Goal: Navigation & Orientation: Find specific page/section

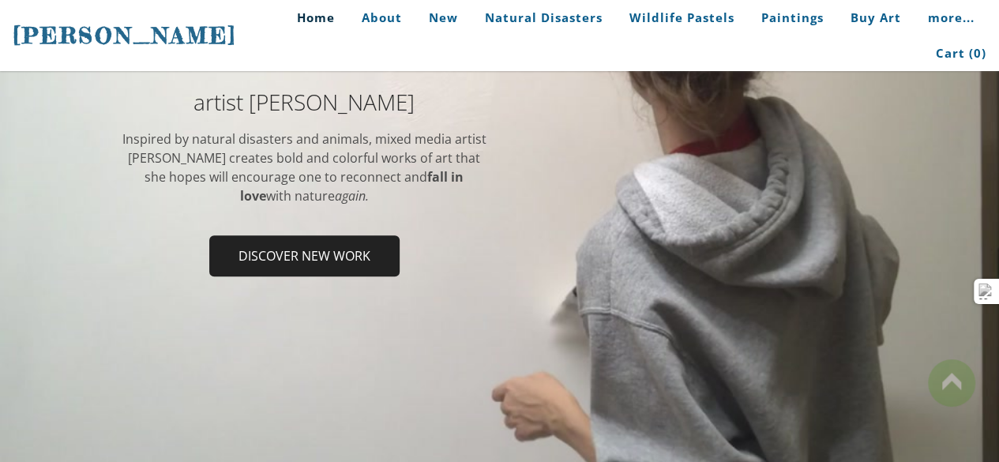
scroll to position [253, 0]
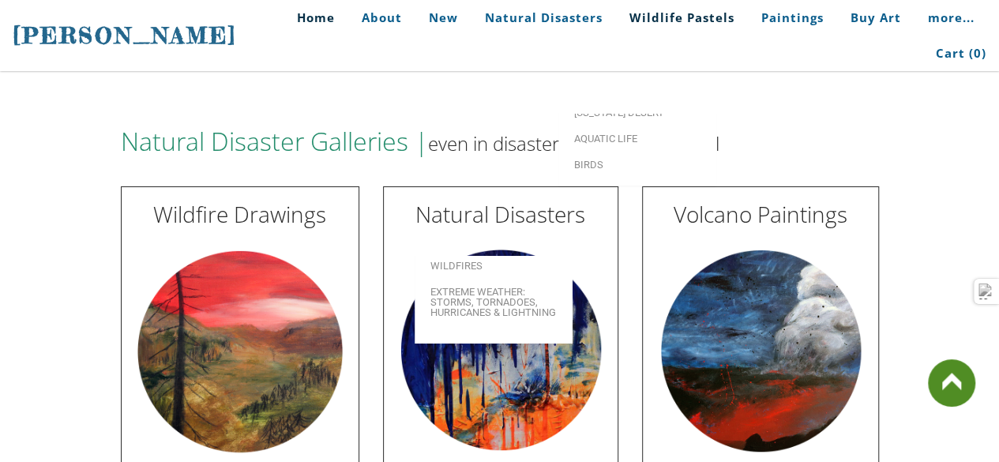
click at [622, 36] on link "Wildlife Pastels" at bounding box center [682, 18] width 129 height 36
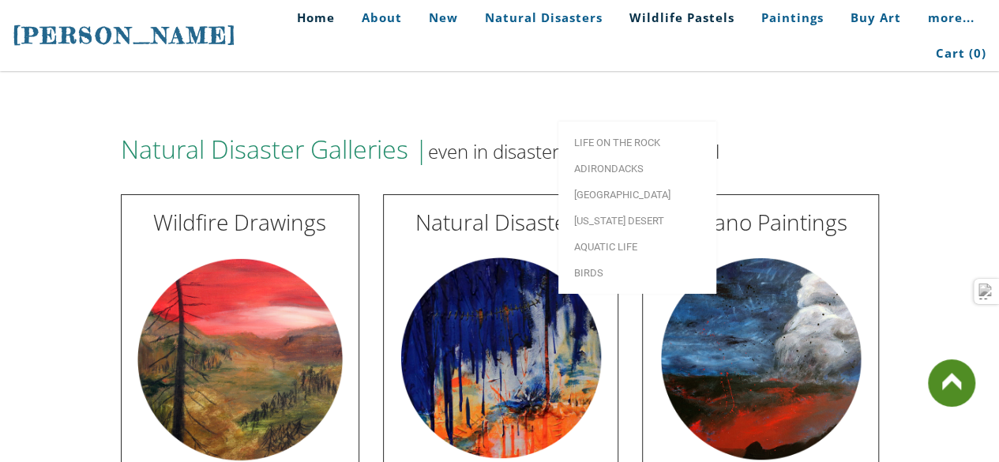
scroll to position [2730, 0]
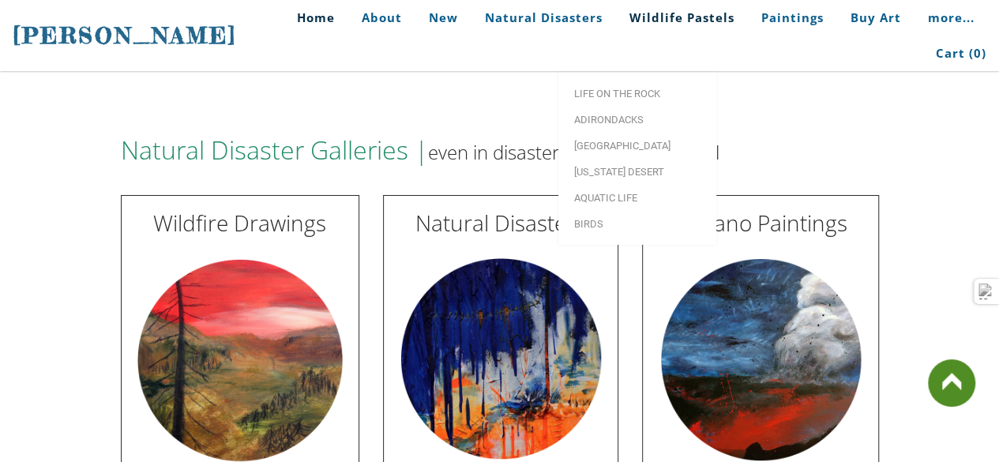
click at [635, 34] on link "Wildlife Pastels" at bounding box center [682, 18] width 129 height 36
click at [634, 36] on link "Wildlife Pastels" at bounding box center [682, 18] width 129 height 36
click at [629, 115] on span "Adirondacks" at bounding box center [637, 120] width 126 height 10
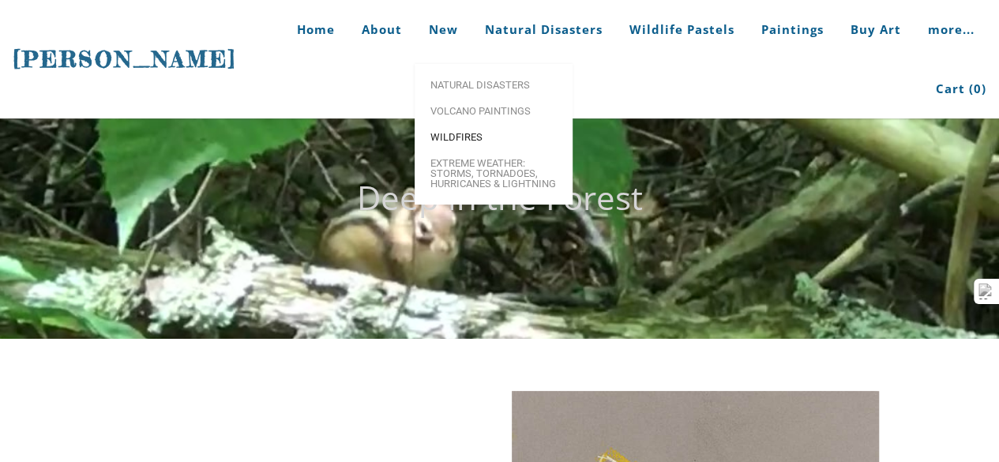
click at [471, 140] on span "Wildfires" at bounding box center [493, 137] width 126 height 10
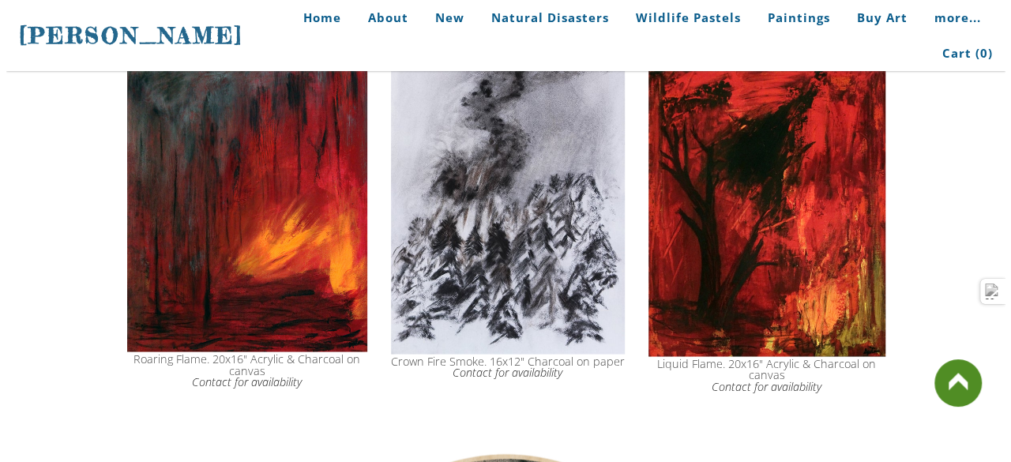
scroll to position [1334, 0]
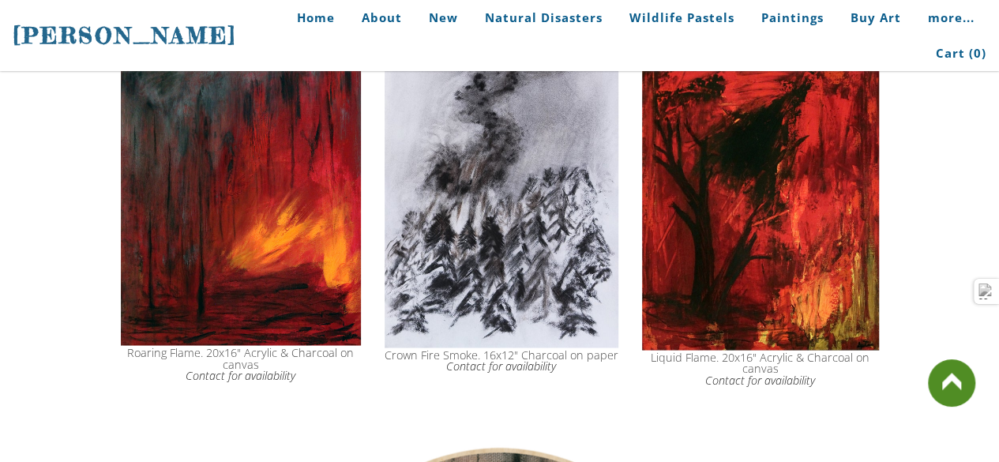
click at [233, 261] on img at bounding box center [241, 197] width 240 height 298
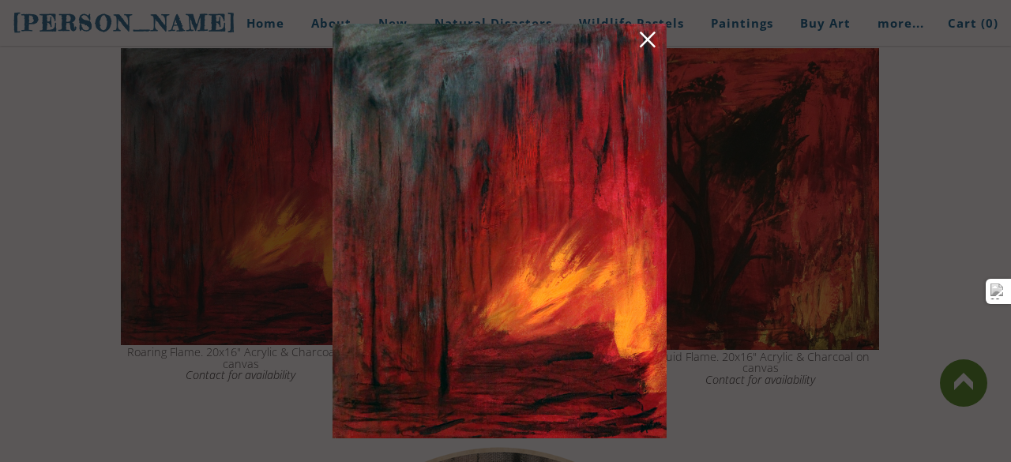
click at [806, 130] on div at bounding box center [505, 231] width 1011 height 462
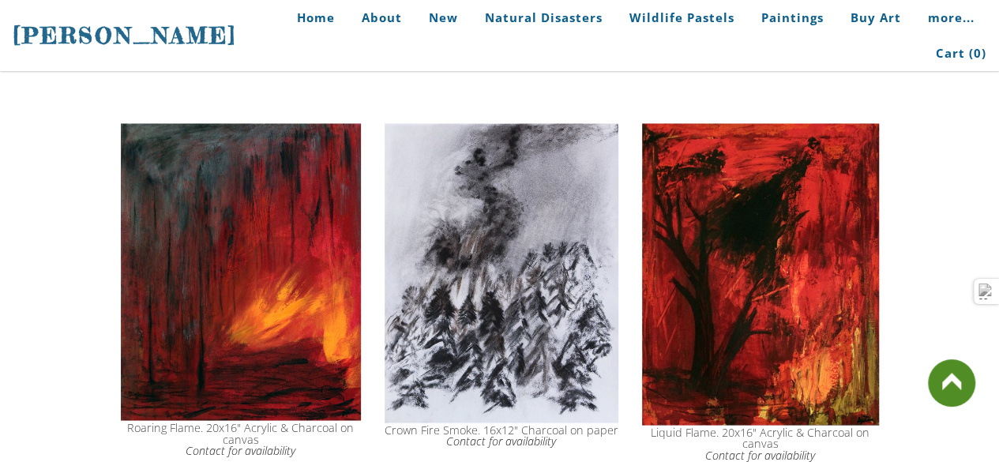
scroll to position [1257, 0]
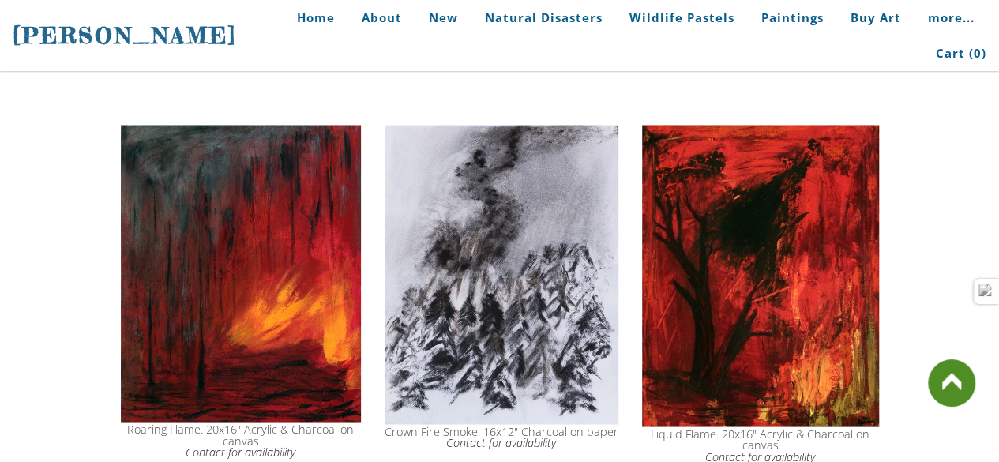
click at [798, 292] on img at bounding box center [760, 276] width 237 height 302
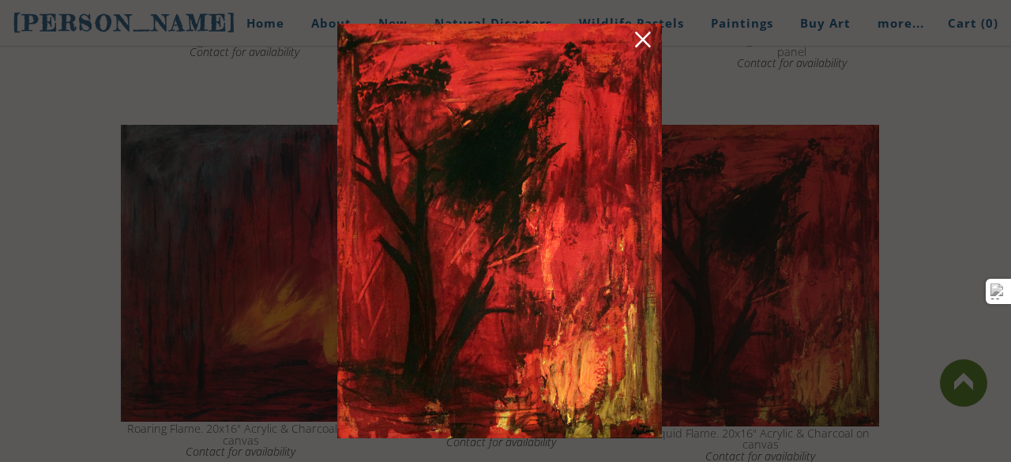
click at [904, 83] on div at bounding box center [505, 231] width 1011 height 462
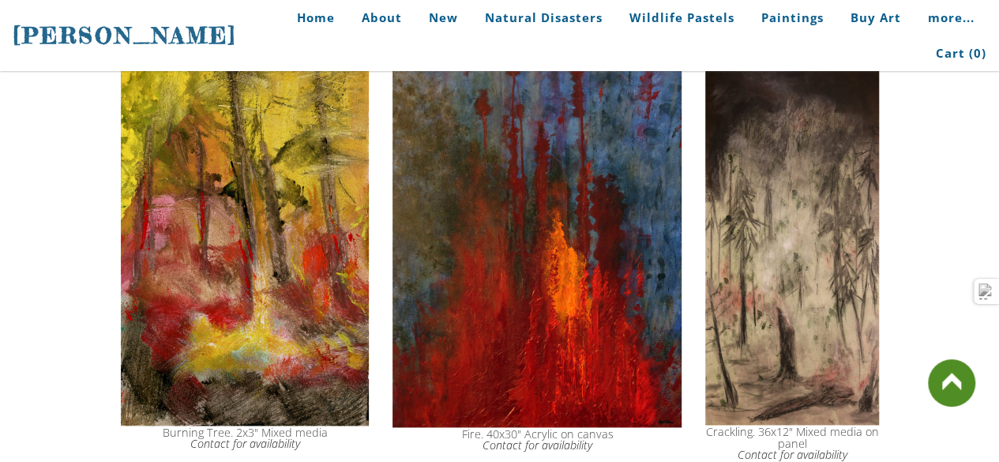
scroll to position [861, 0]
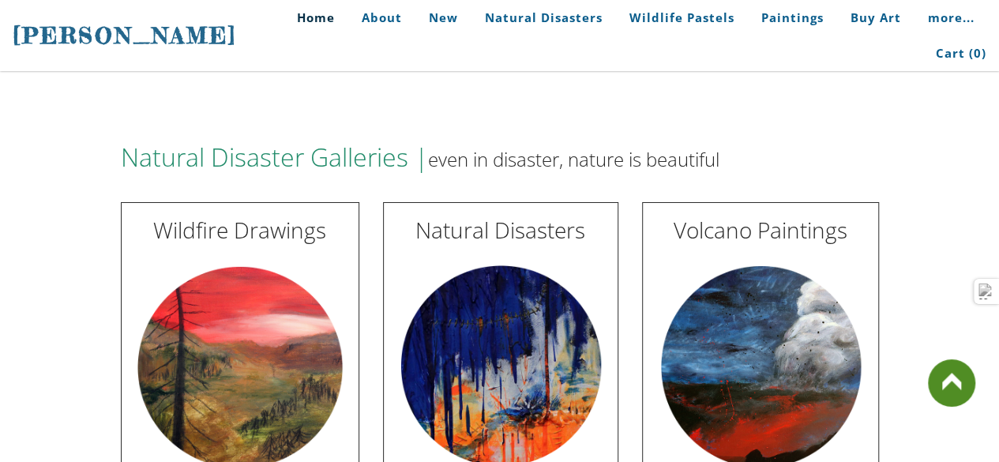
scroll to position [2791, 0]
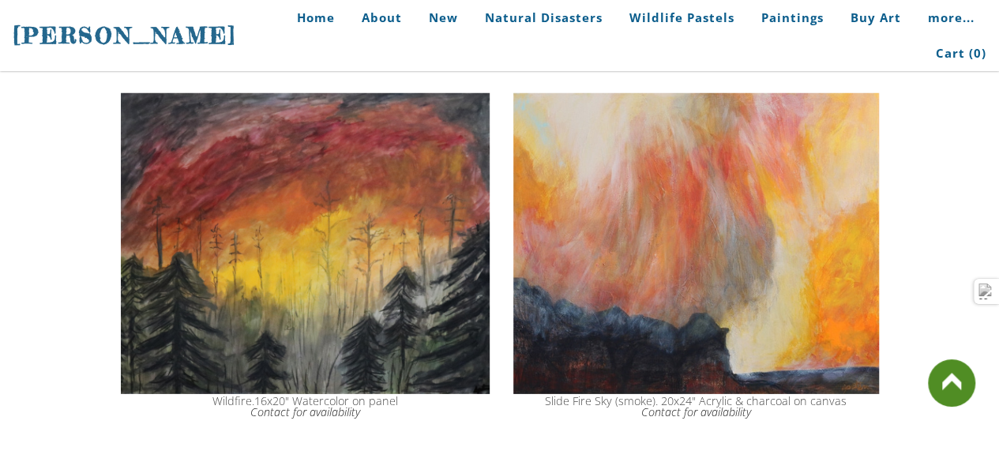
scroll to position [2129, 0]
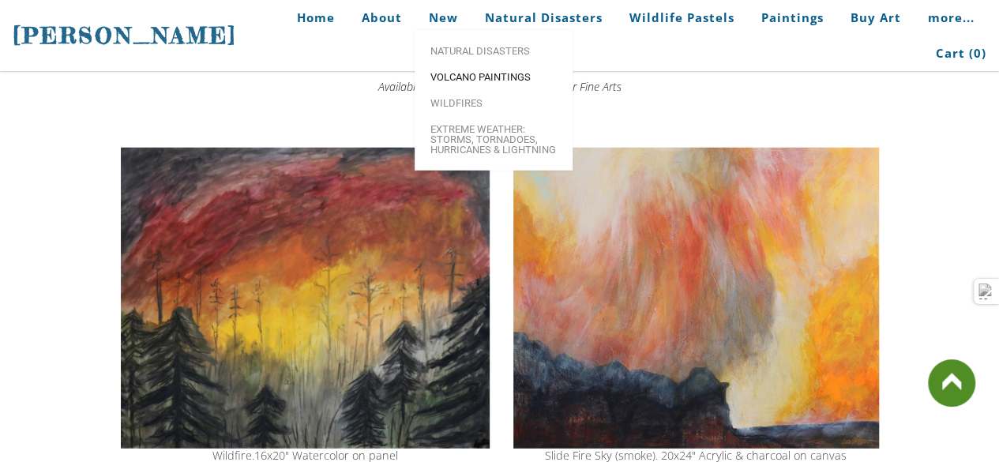
click at [480, 82] on span "Volcano paintings" at bounding box center [493, 77] width 126 height 10
